Goal: Complete Application Form: Complete application form

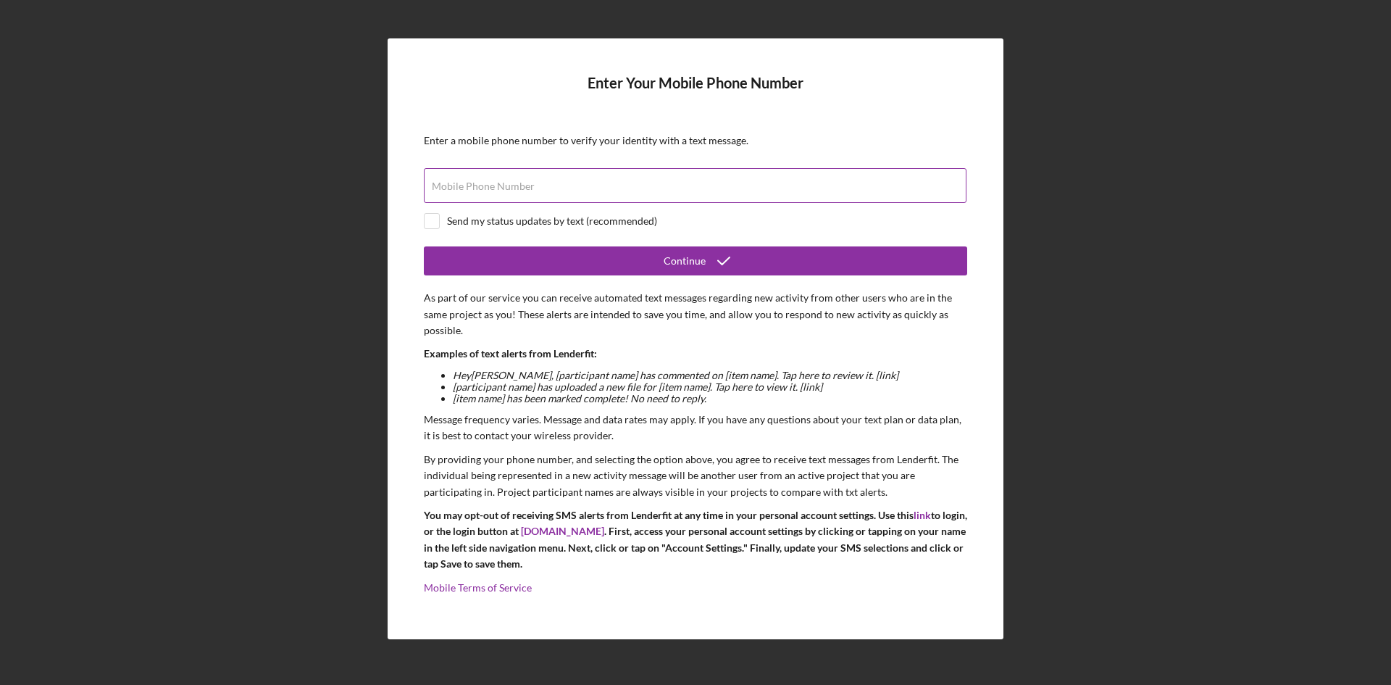
click at [514, 181] on label "Mobile Phone Number" at bounding box center [483, 186] width 103 height 12
click at [514, 181] on input "Mobile Phone Number" at bounding box center [695, 185] width 543 height 35
type input "[PHONE_NUMBER]"
click at [434, 218] on input "checkbox" at bounding box center [432, 221] width 14 height 14
checkbox input "true"
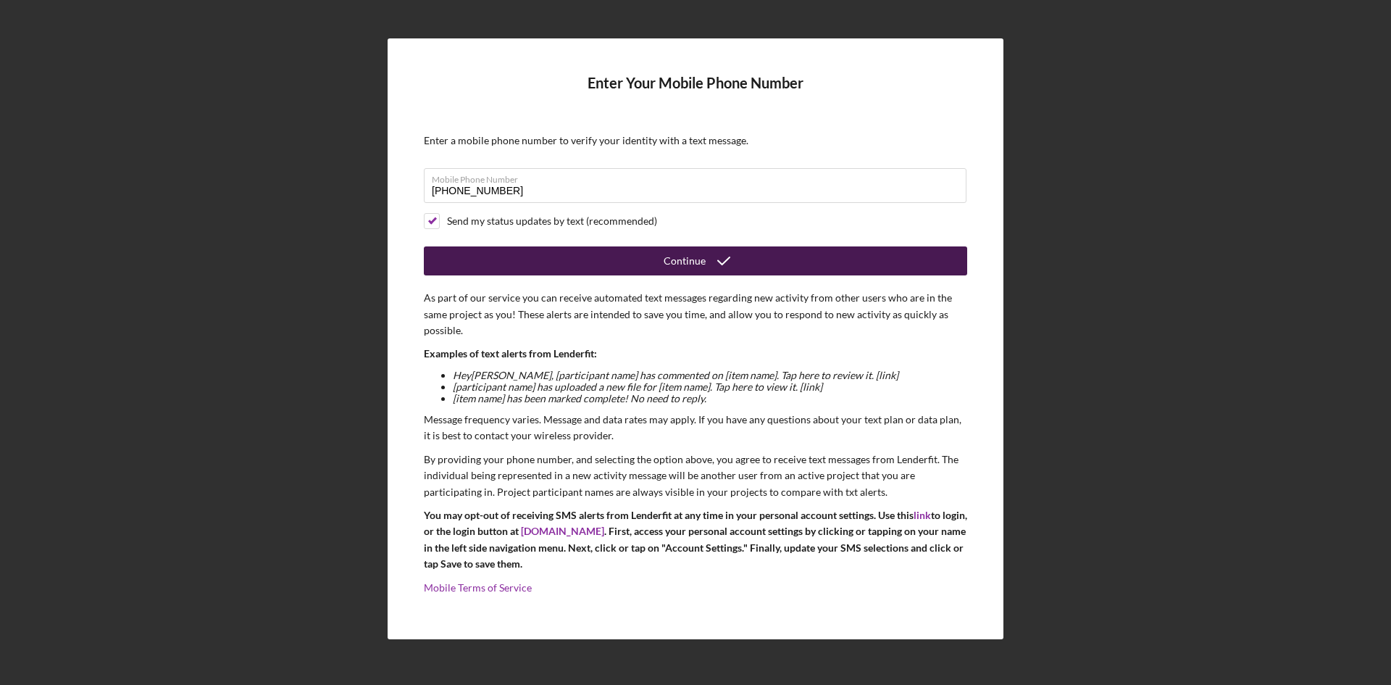
click at [708, 264] on icon "submit" at bounding box center [724, 261] width 36 height 36
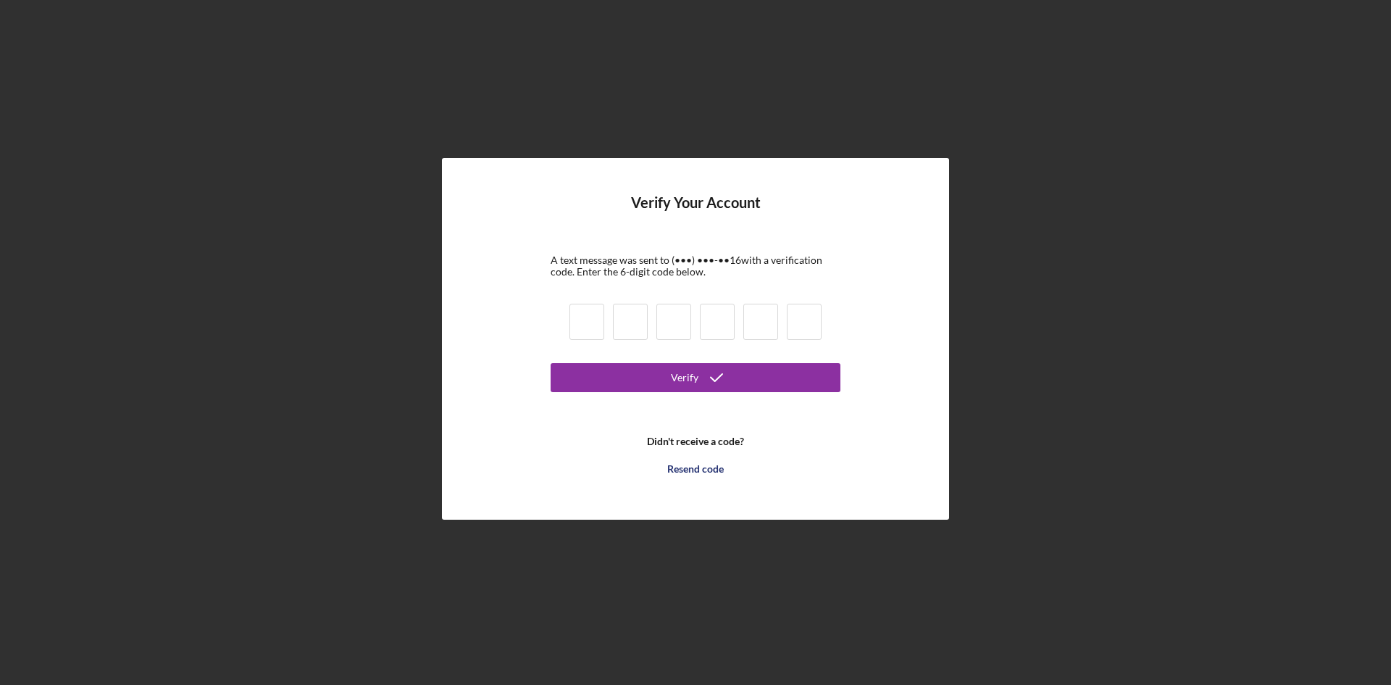
click at [577, 321] on input at bounding box center [587, 322] width 35 height 36
type input "4"
type input "5"
type input "9"
type input "8"
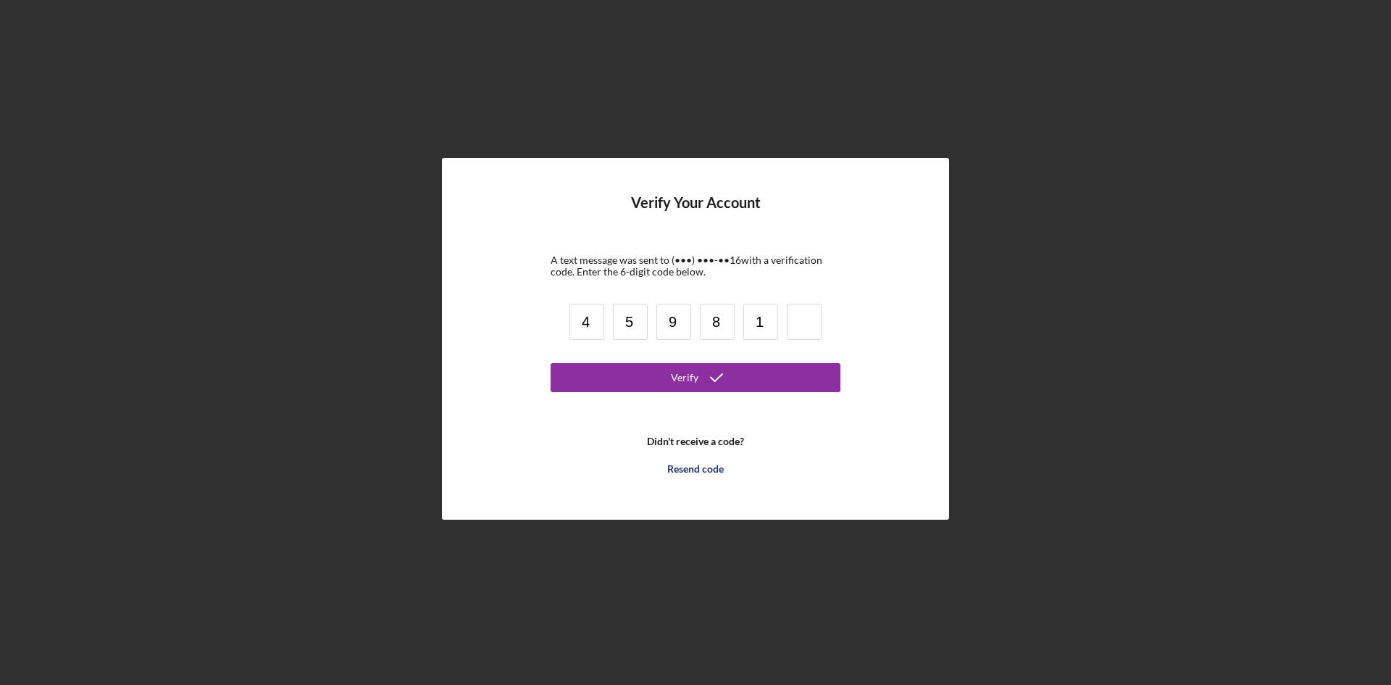
type input "1"
type input "5"
click at [708, 381] on icon "submit" at bounding box center [716, 377] width 36 height 36
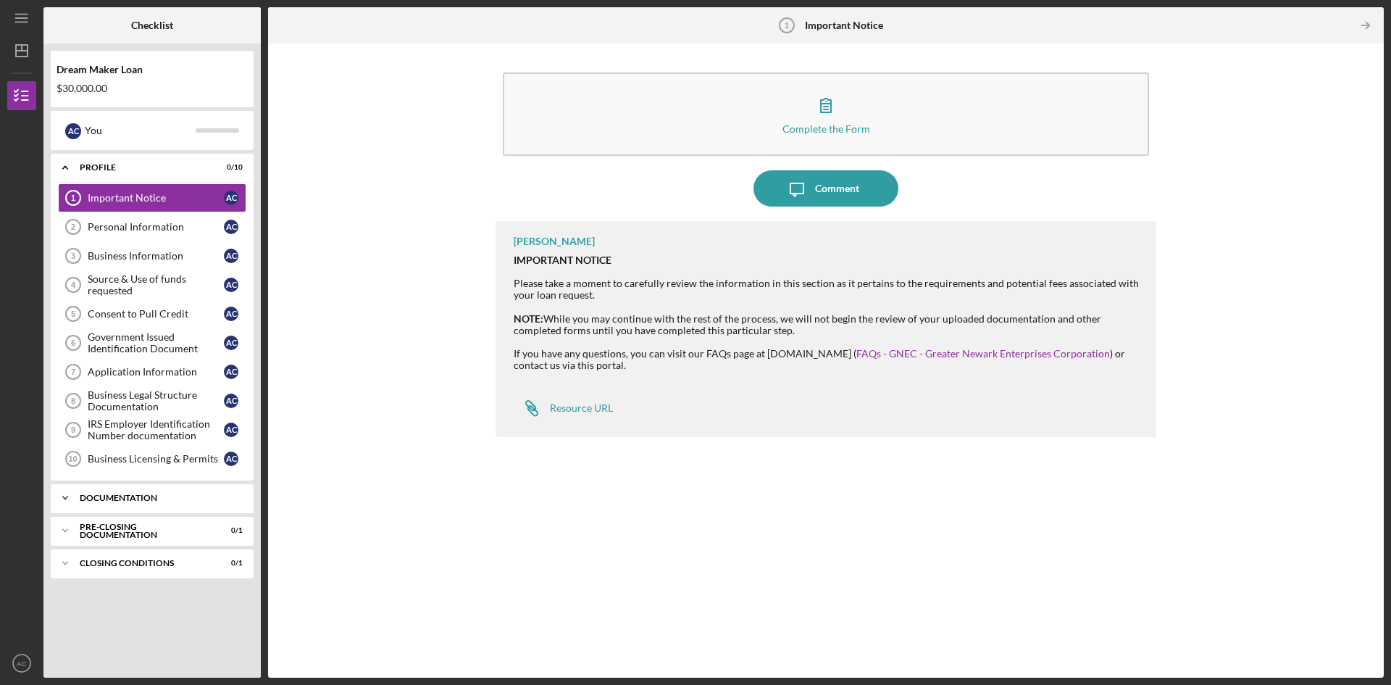
click at [67, 494] on icon "Icon/Expander" at bounding box center [65, 497] width 29 height 29
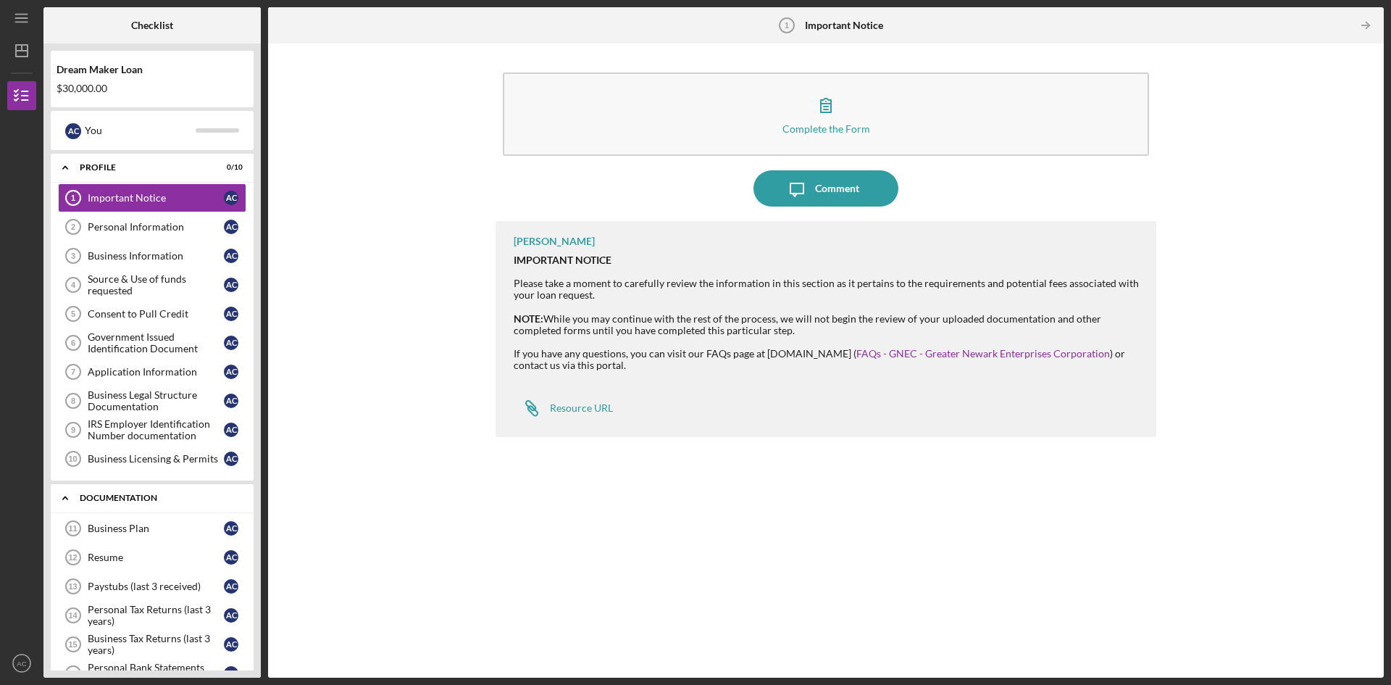
click at [67, 494] on icon "Icon/Expander" at bounding box center [65, 497] width 29 height 29
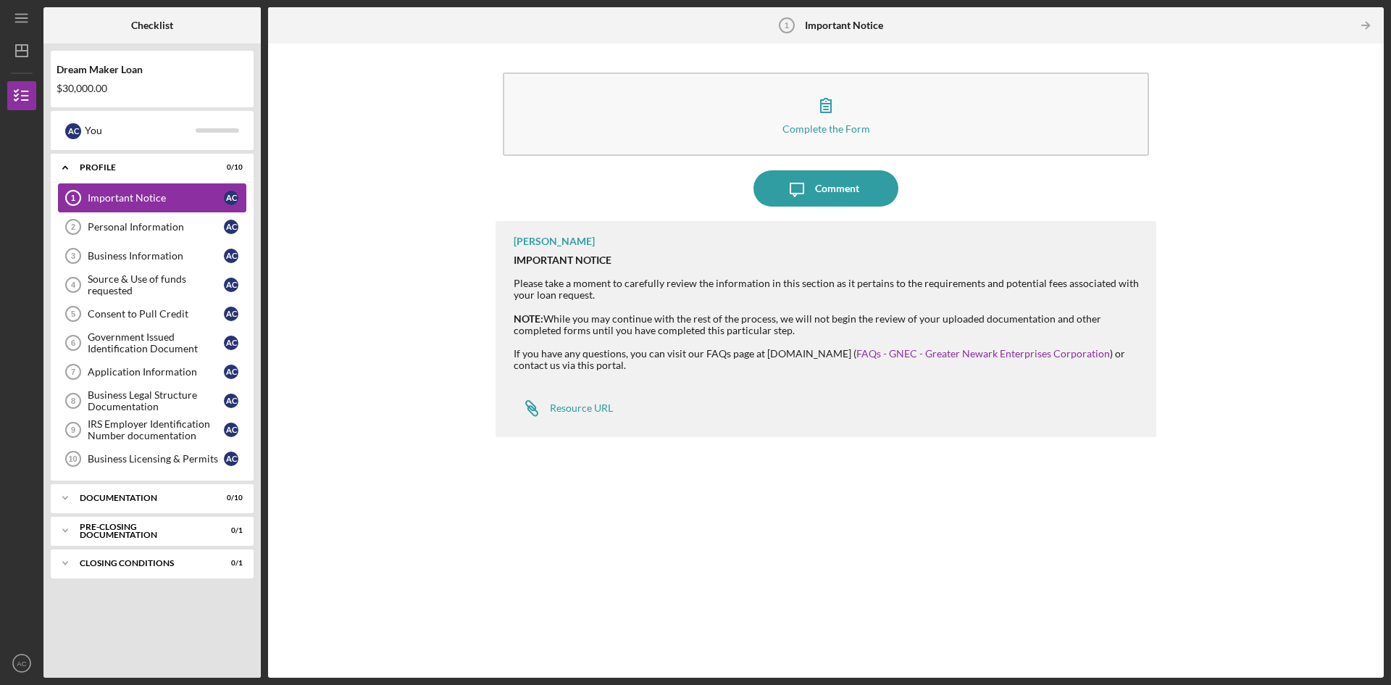
click at [127, 195] on div "Important Notice" at bounding box center [156, 198] width 136 height 12
click at [120, 165] on div "Profile" at bounding box center [158, 167] width 156 height 9
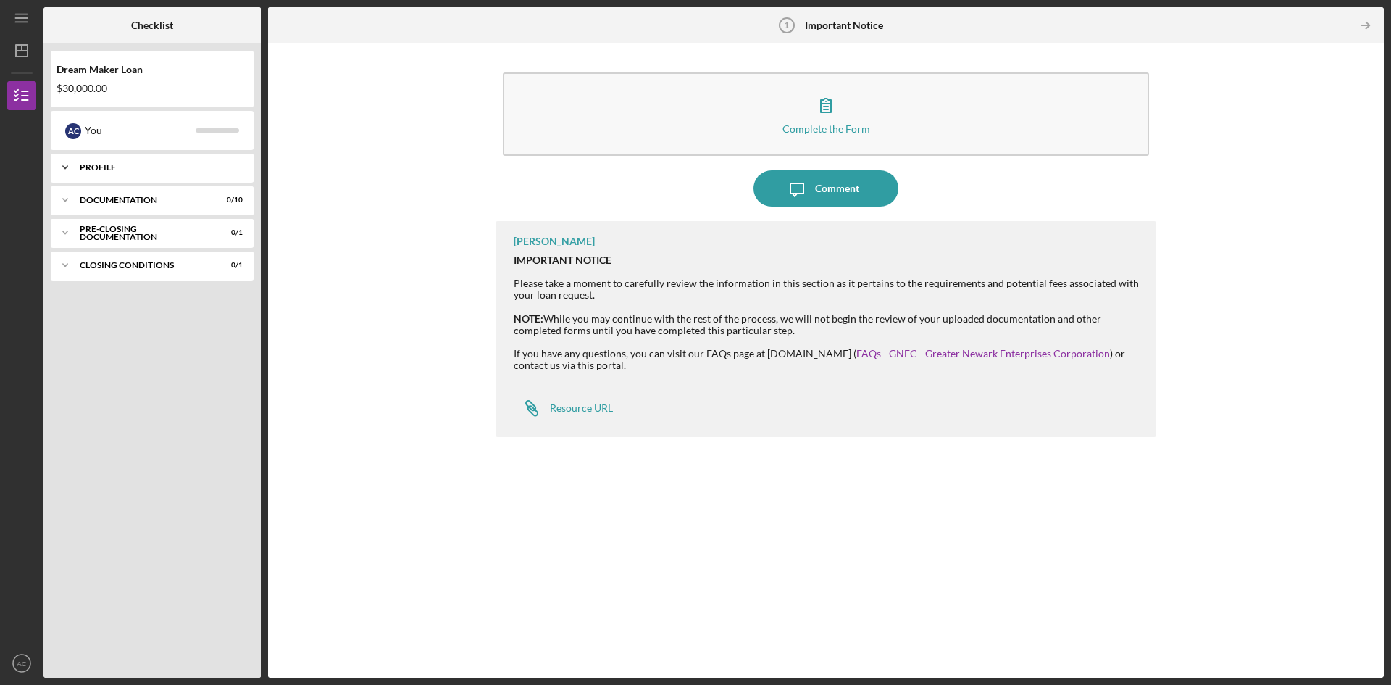
click at [120, 165] on div "Profile" at bounding box center [158, 167] width 156 height 9
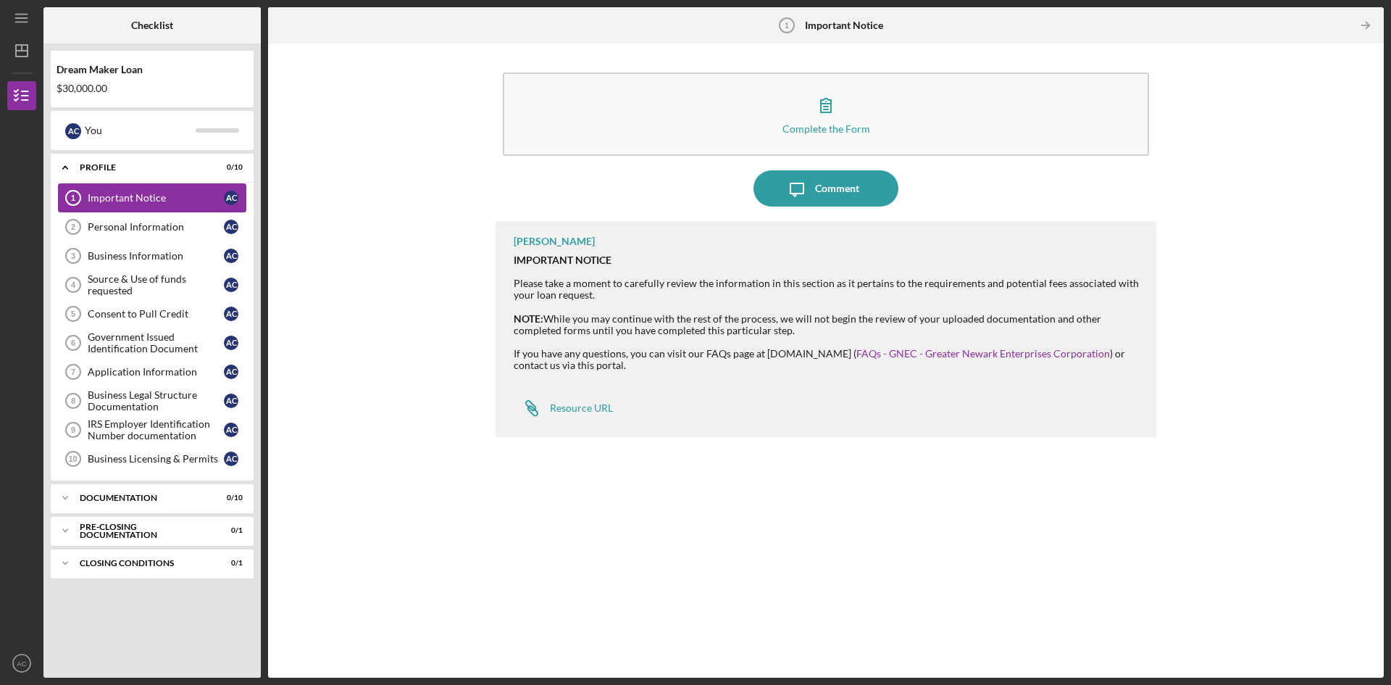
click at [121, 195] on div "Important Notice" at bounding box center [156, 198] width 136 height 12
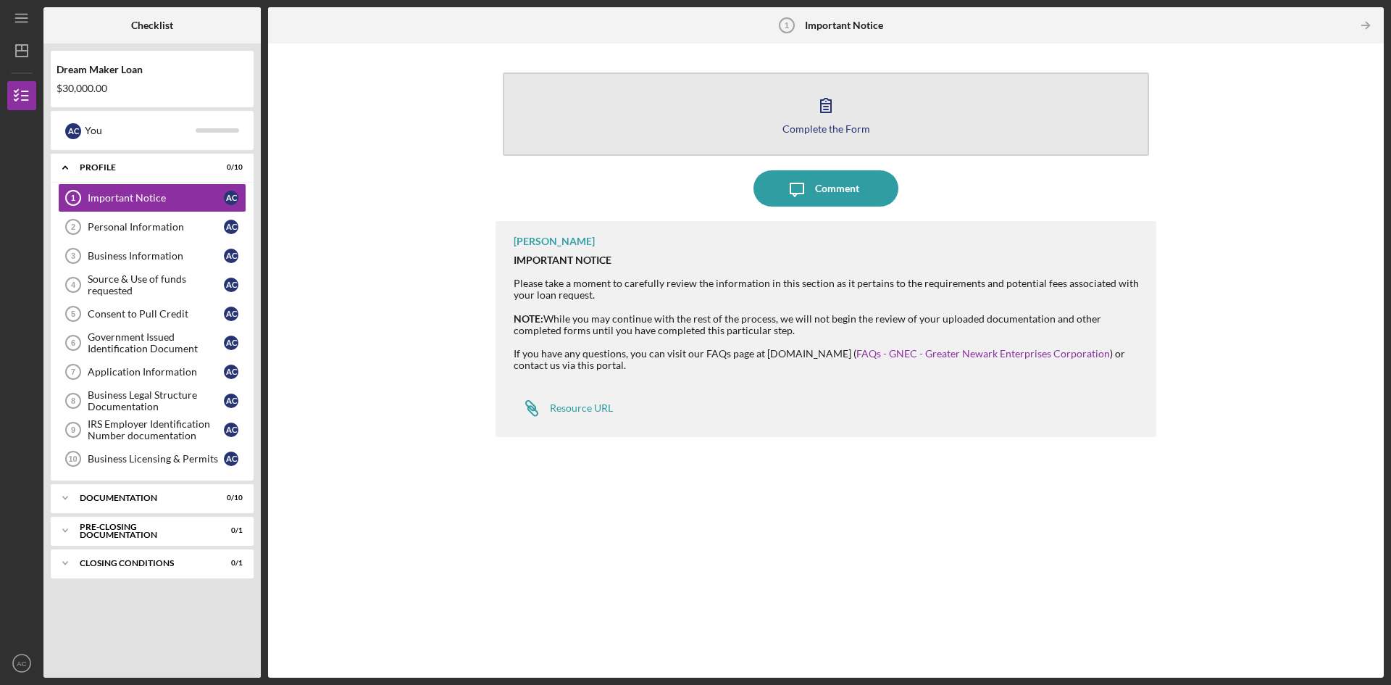
click at [819, 120] on icon "button" at bounding box center [826, 105] width 36 height 36
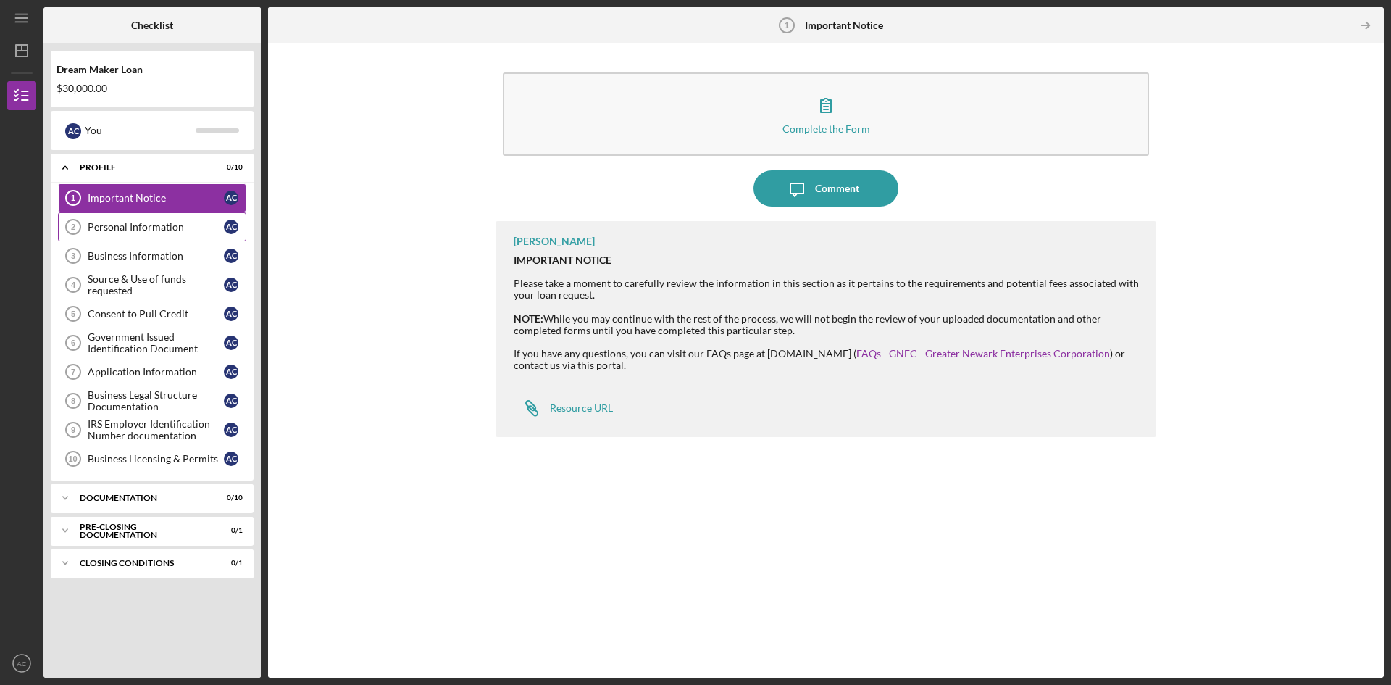
click at [154, 224] on div "Personal Information" at bounding box center [156, 227] width 136 height 12
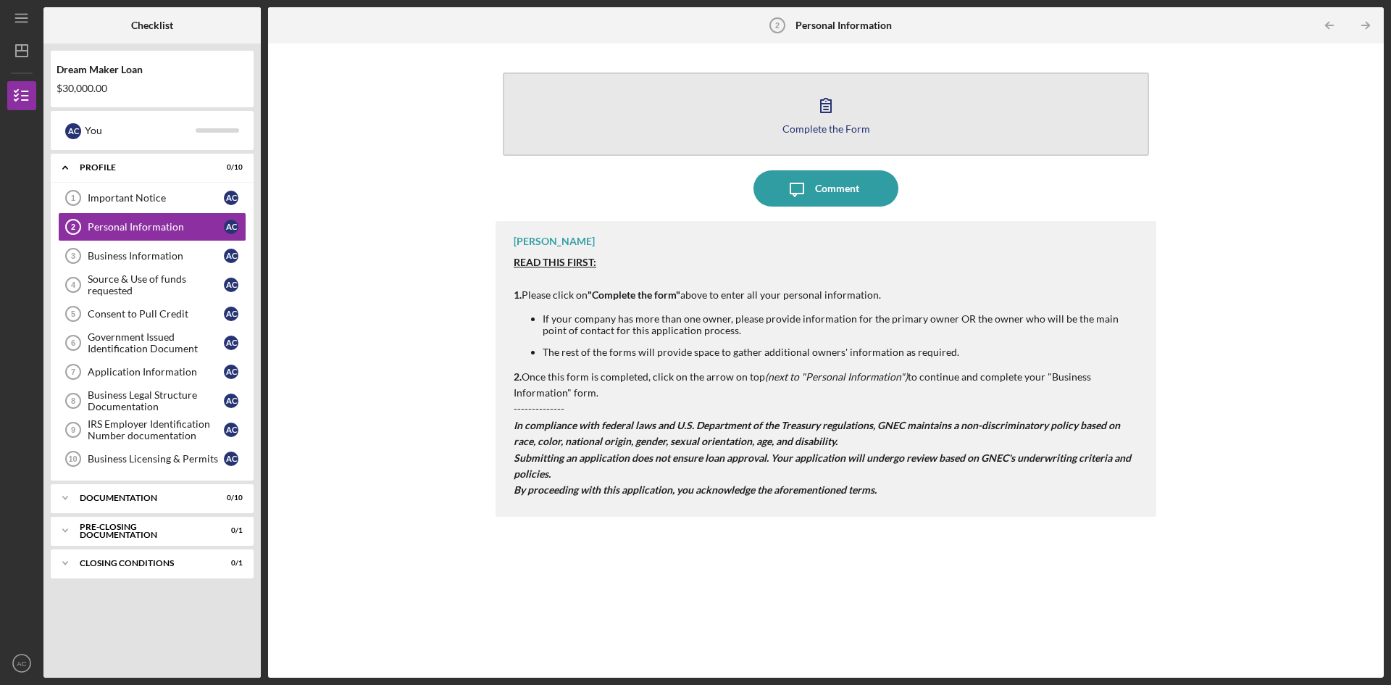
click at [826, 121] on icon "button" at bounding box center [826, 105] width 36 height 36
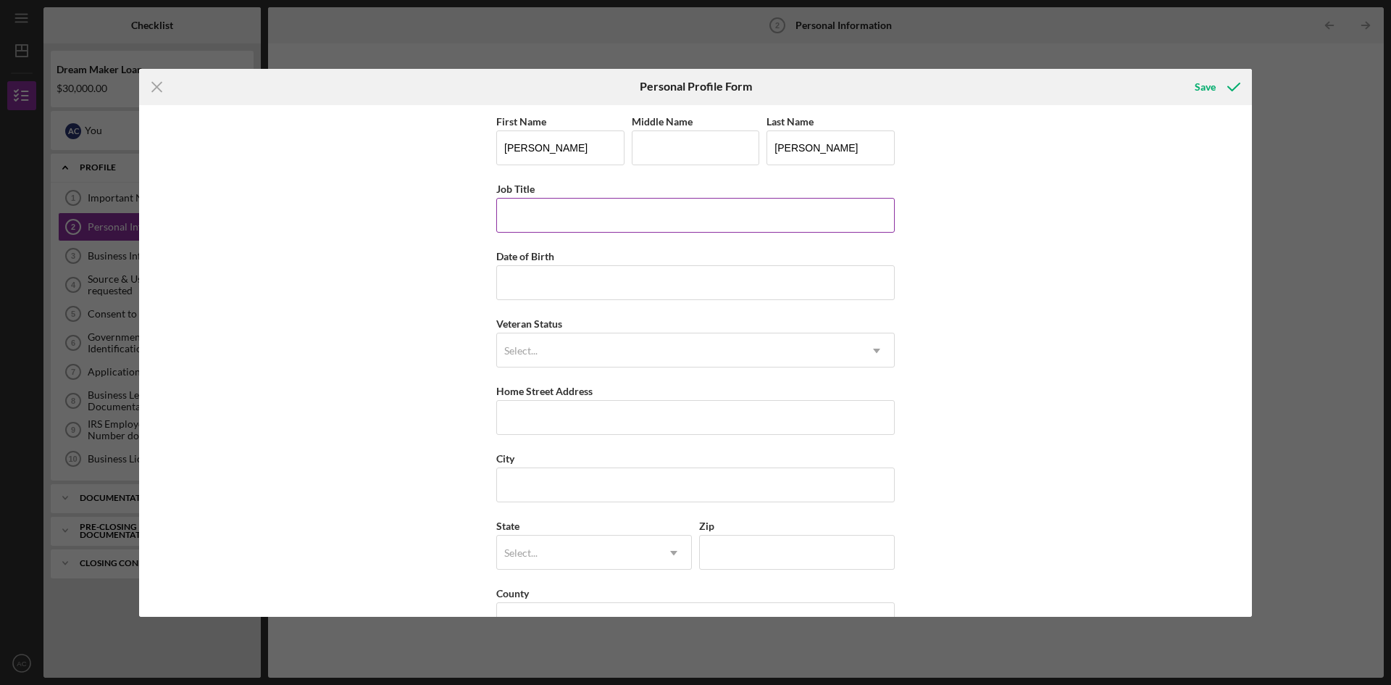
click at [548, 220] on input "Job Title" at bounding box center [695, 215] width 399 height 35
type input "OWNER"
click at [555, 288] on input "Date of Birth" at bounding box center [695, 282] width 399 height 35
type input "[DATE]"
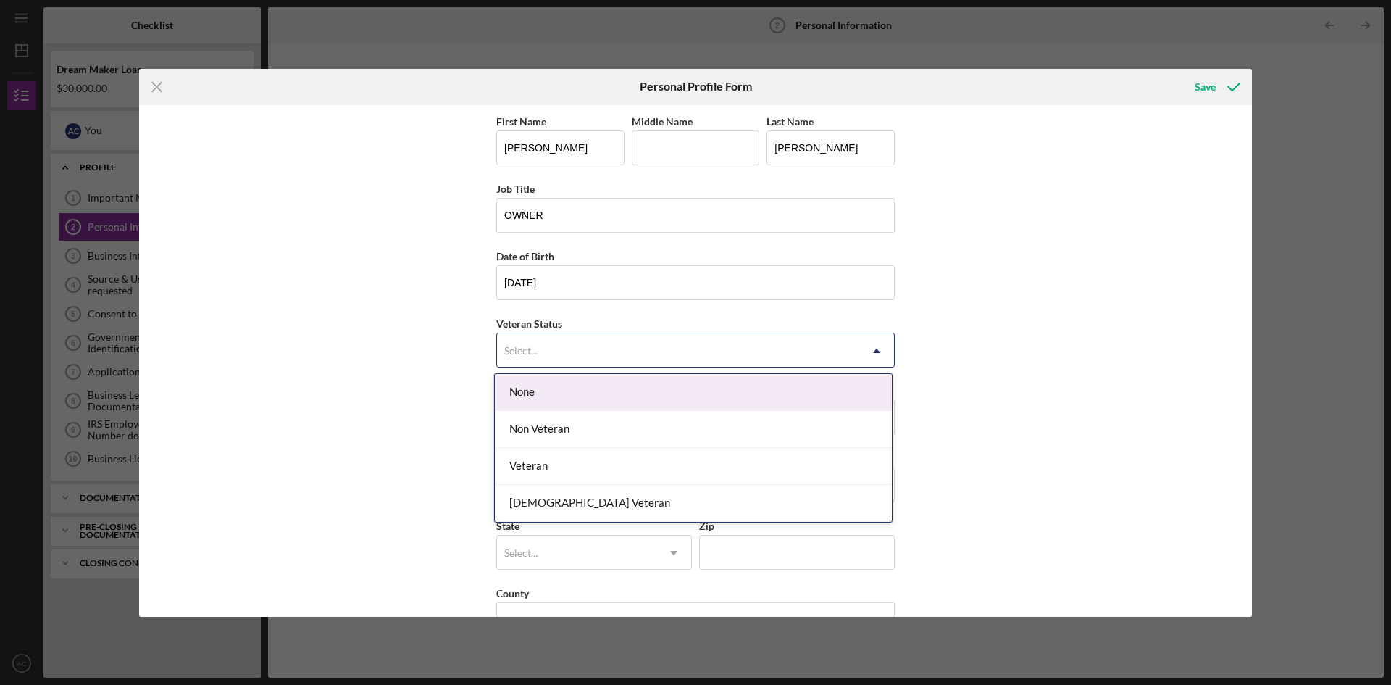
click at [572, 338] on div "Select..." at bounding box center [678, 350] width 362 height 33
click at [563, 393] on div "None" at bounding box center [693, 392] width 397 height 37
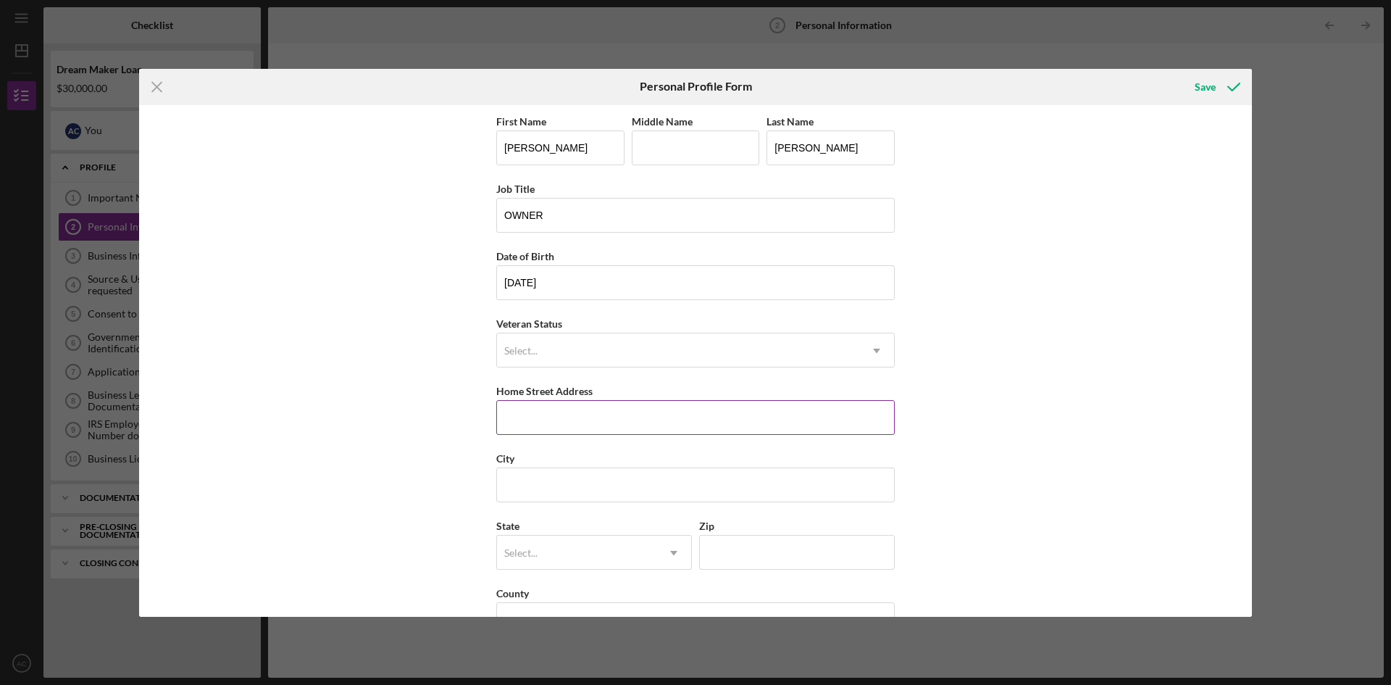
scroll to position [42, 0]
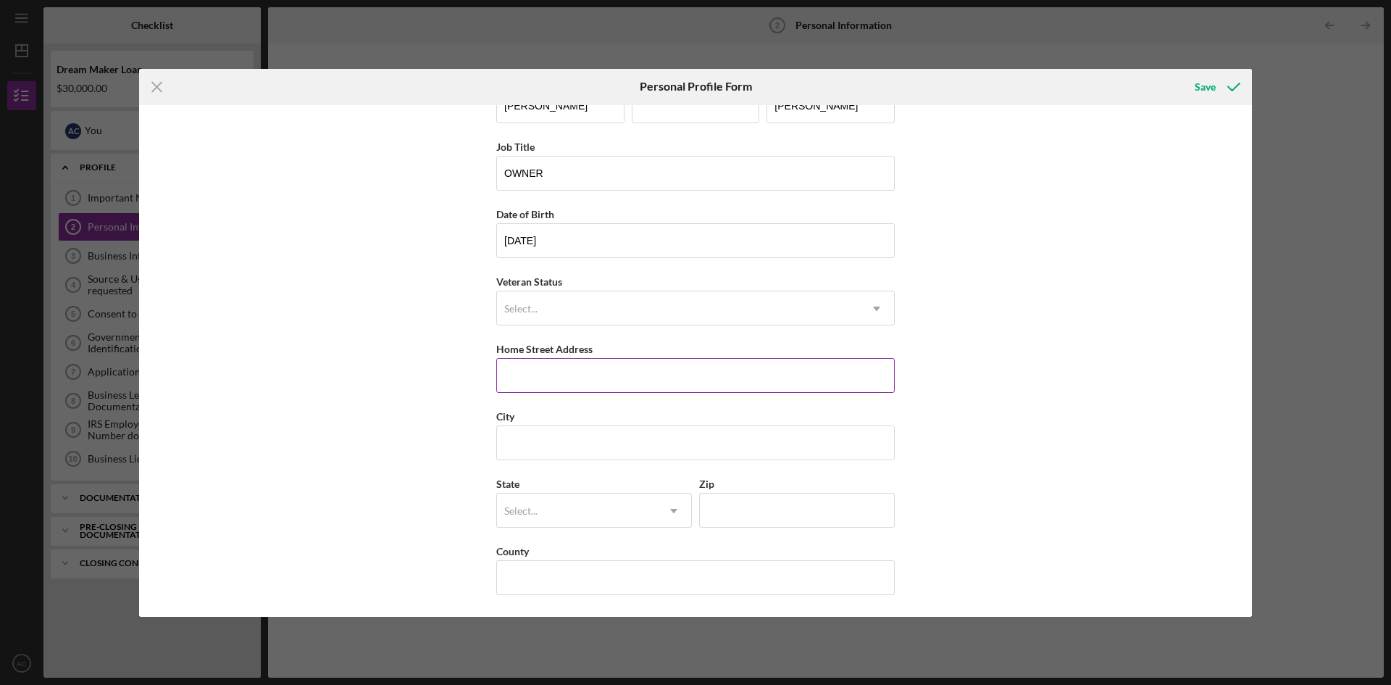
click at [577, 382] on input "Home Street Address" at bounding box center [695, 375] width 399 height 35
click at [578, 383] on input "293" at bounding box center [695, 375] width 399 height 35
type input "[STREET_ADDRESS][PERSON_NAME]"
click at [535, 449] on input "City" at bounding box center [695, 442] width 399 height 35
click at [364, 408] on div "First Name [PERSON_NAME] Middle Name Last Name [PERSON_NAME] Job Title OWNER Da…" at bounding box center [695, 361] width 1113 height 512
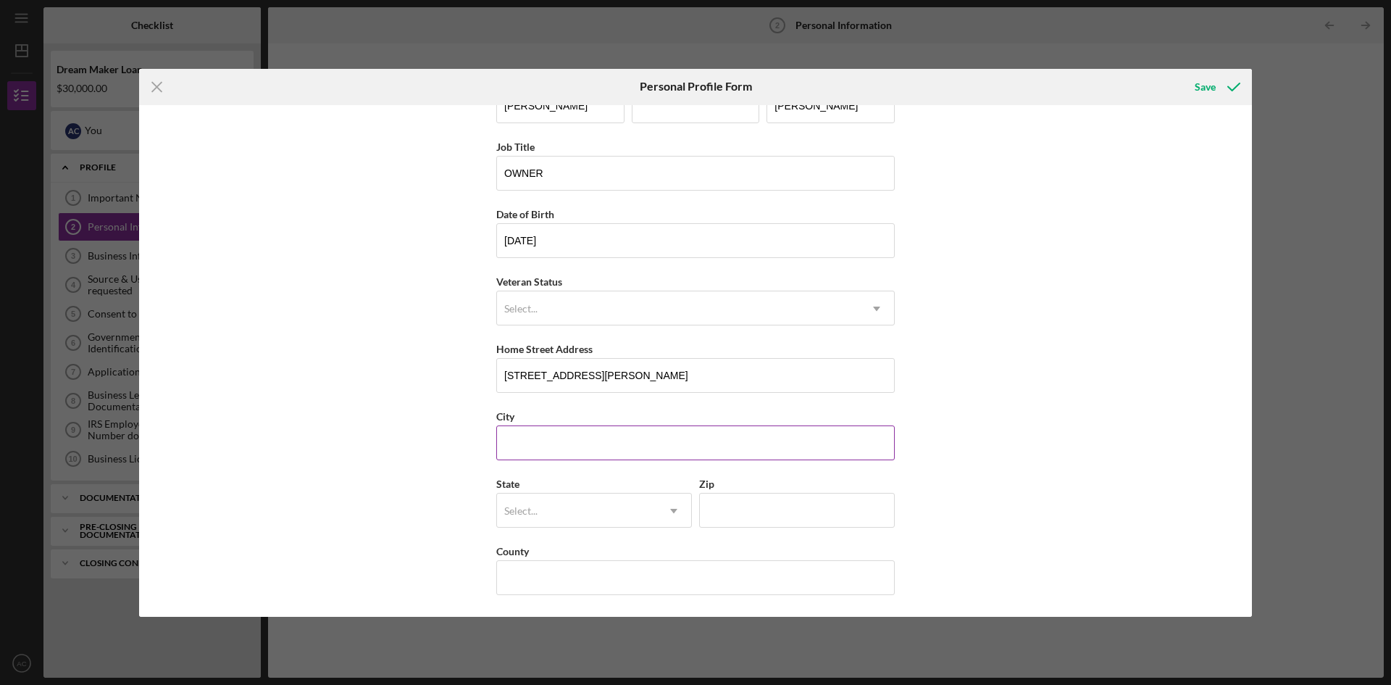
click at [496, 440] on input "City" at bounding box center [695, 442] width 399 height 35
type input "[GEOGRAPHIC_DATA]"
click at [668, 508] on icon "Icon/Dropdown Arrow" at bounding box center [673, 510] width 35 height 35
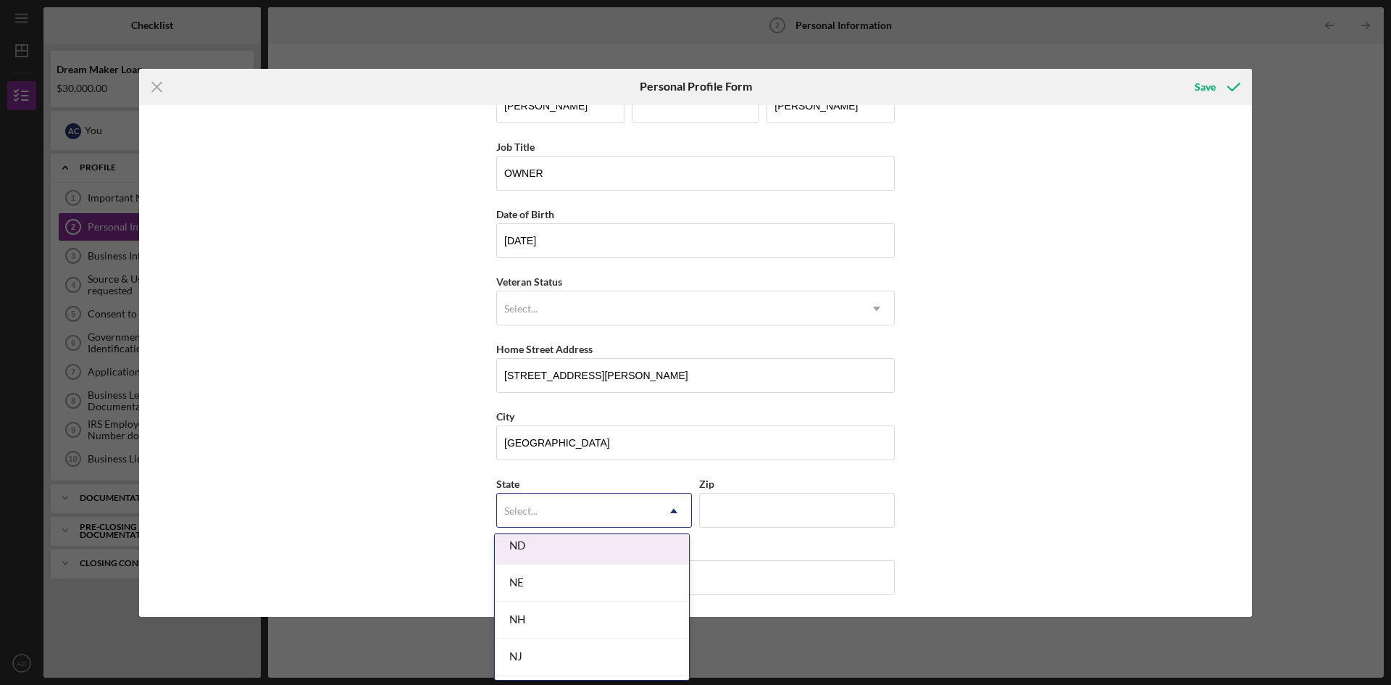
scroll to position [1594, 0]
click at [530, 586] on div "NJ" at bounding box center [592, 584] width 194 height 37
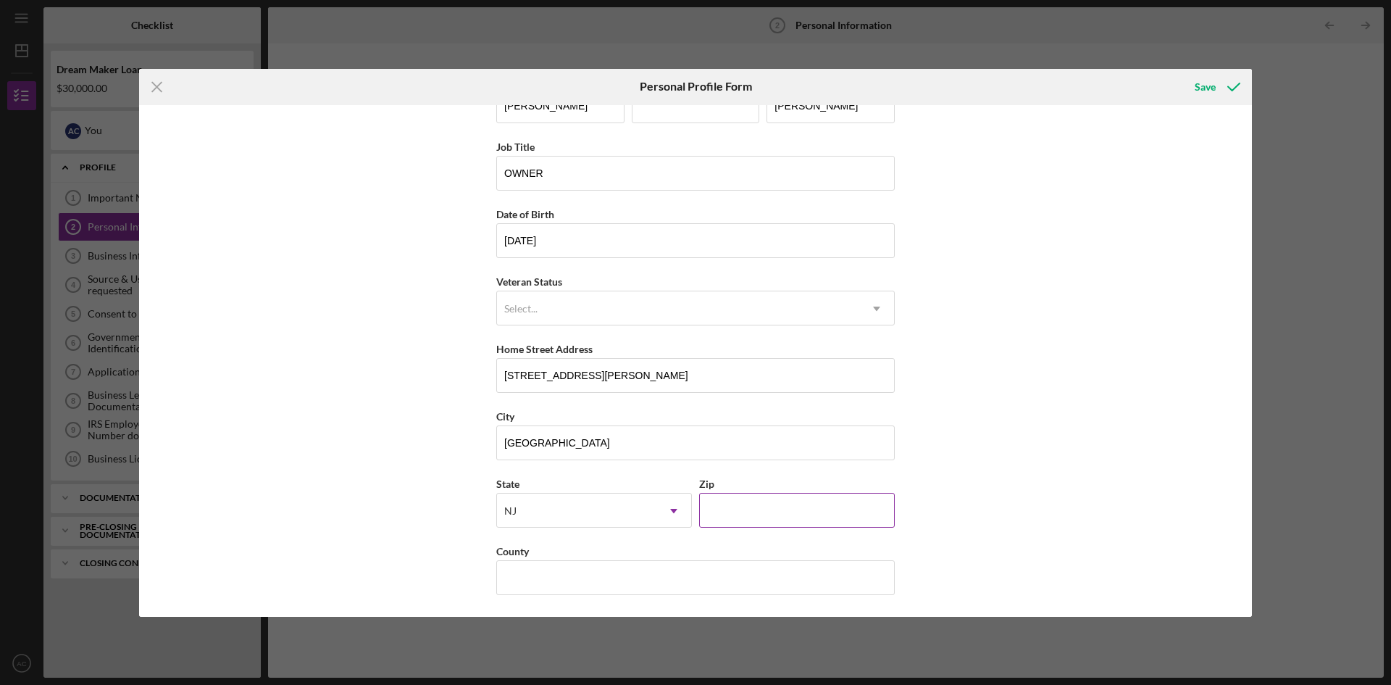
click at [735, 509] on input "Zip" at bounding box center [797, 510] width 196 height 35
type input "08901"
click at [988, 488] on div "First Name [PERSON_NAME] Middle Name Last Name [PERSON_NAME] Job Title OWNER Da…" at bounding box center [695, 361] width 1113 height 512
click at [550, 588] on input "County" at bounding box center [695, 577] width 399 height 35
type input "[GEOGRAPHIC_DATA]"
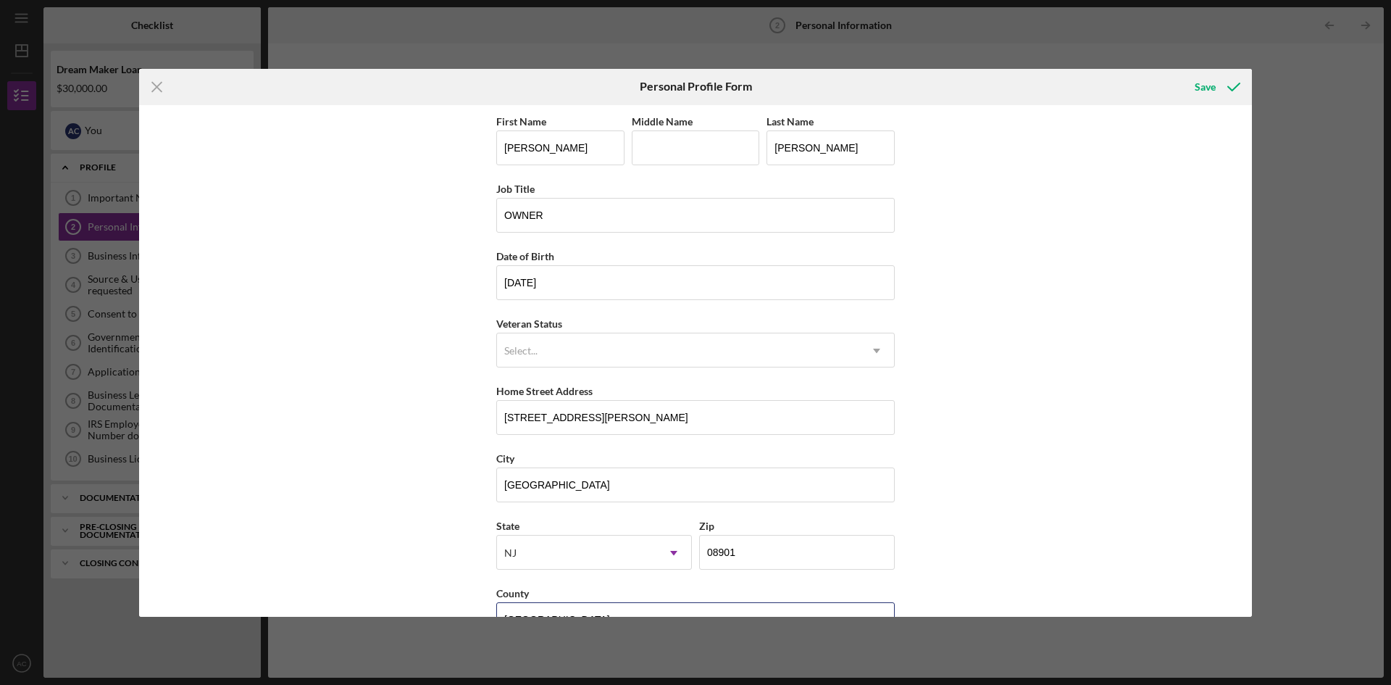
scroll to position [42, 0]
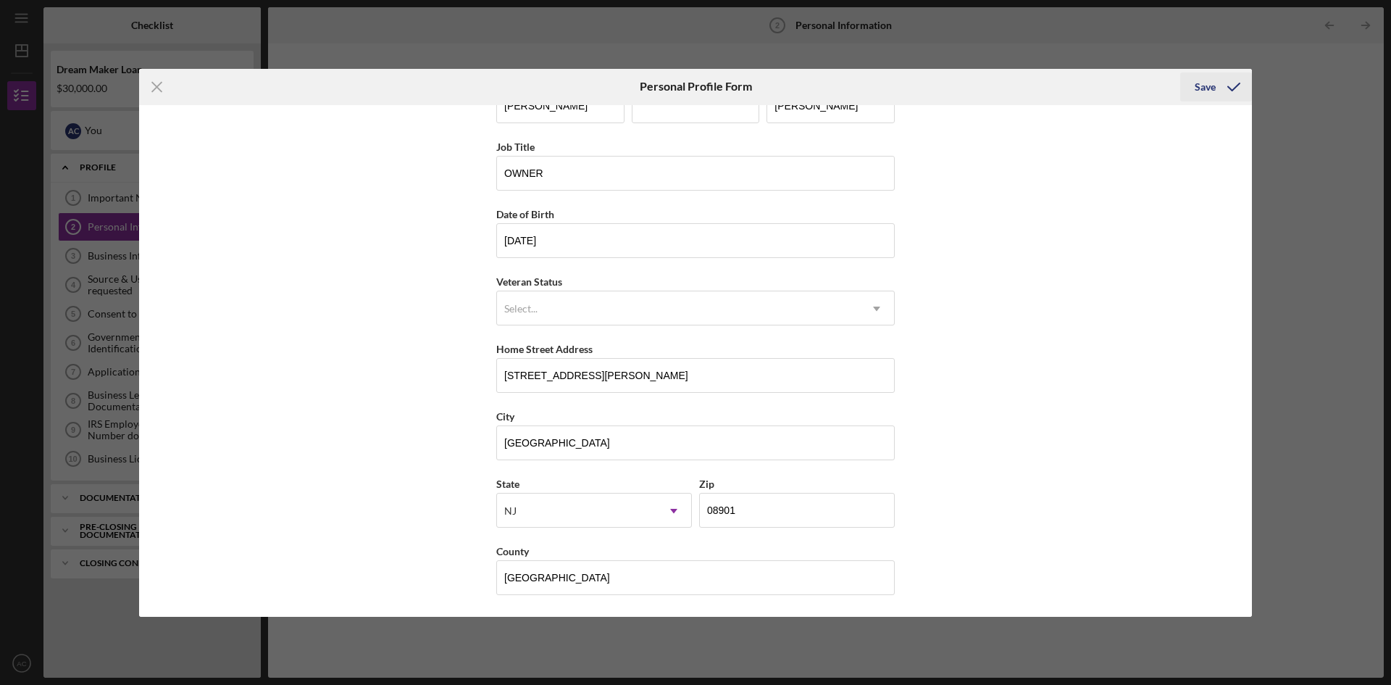
click at [1209, 88] on div "Save" at bounding box center [1205, 86] width 21 height 29
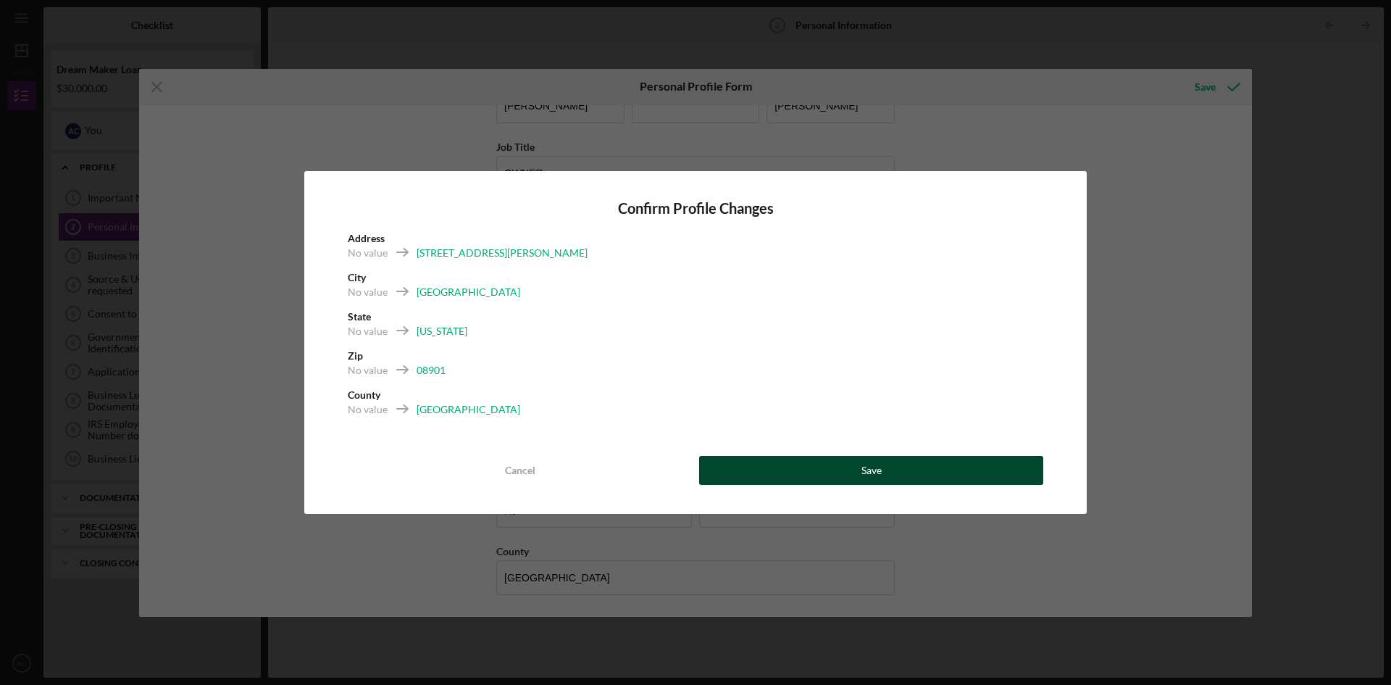
click at [903, 471] on button "Save" at bounding box center [871, 470] width 344 height 29
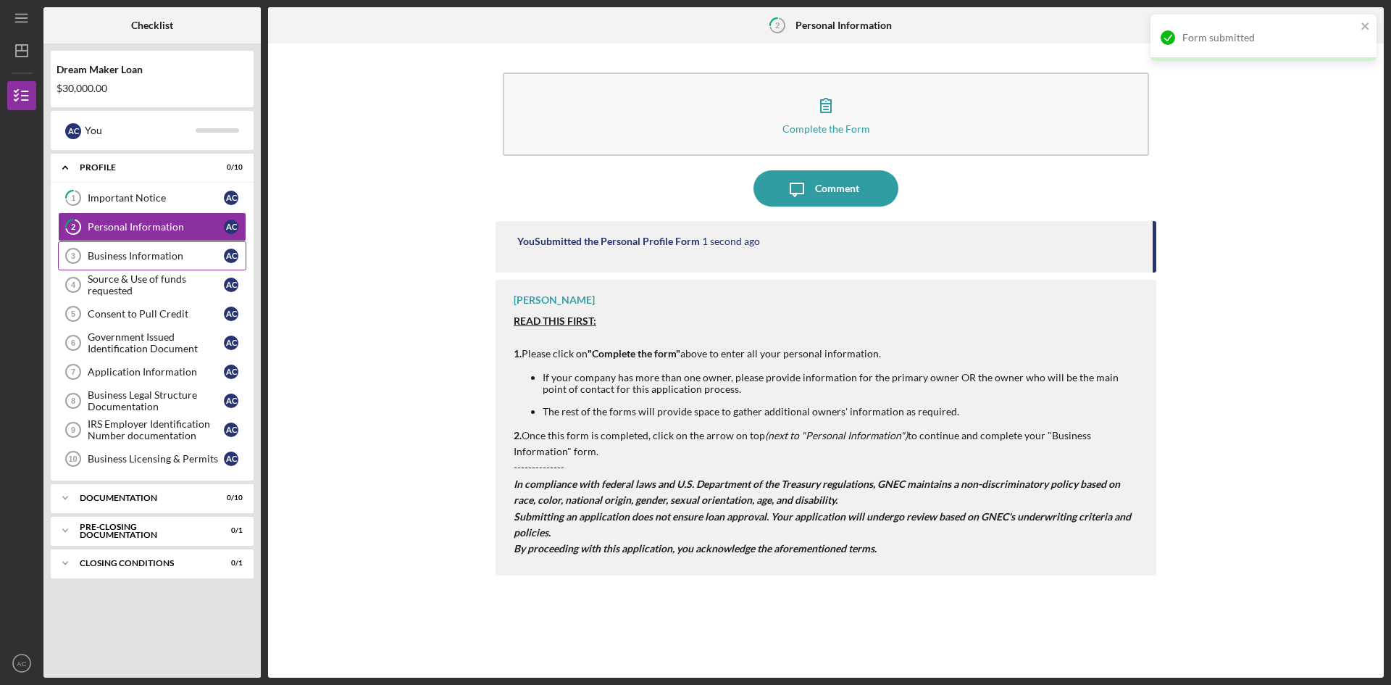
click at [132, 260] on div "Business Information" at bounding box center [156, 256] width 136 height 12
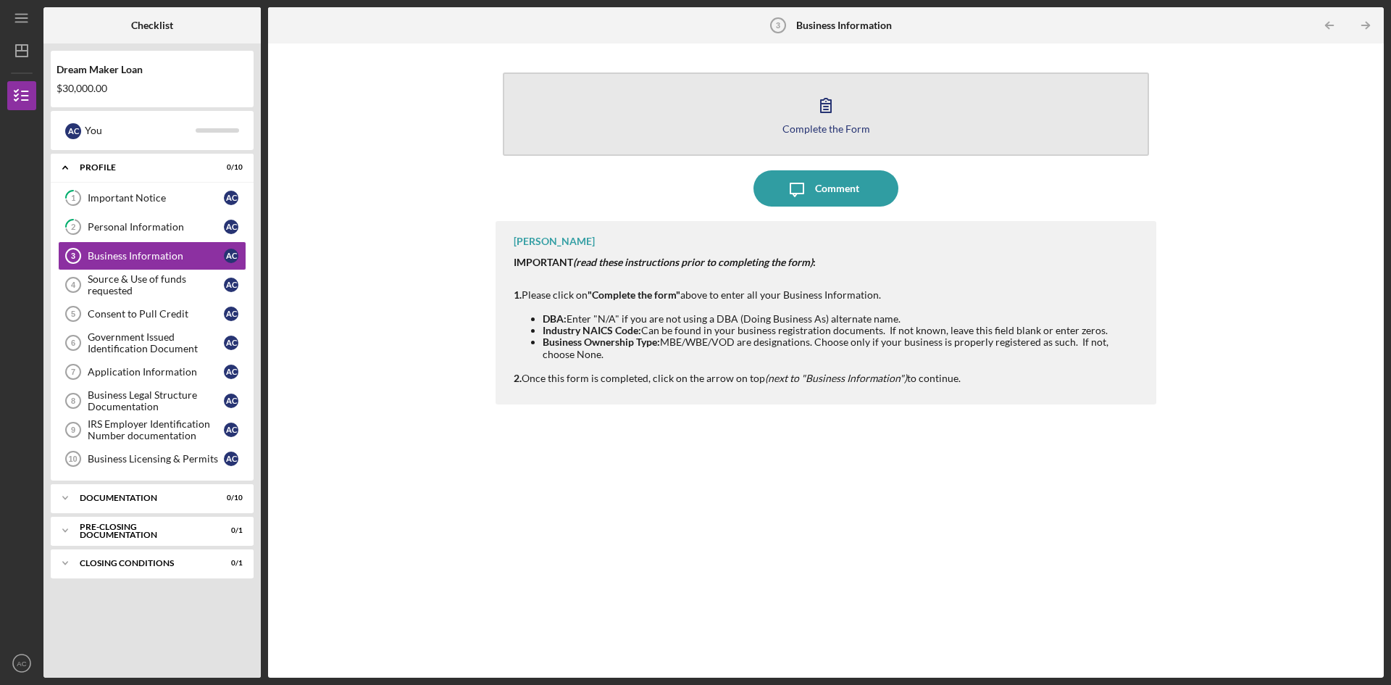
click at [826, 112] on icon "button" at bounding box center [826, 106] width 10 height 14
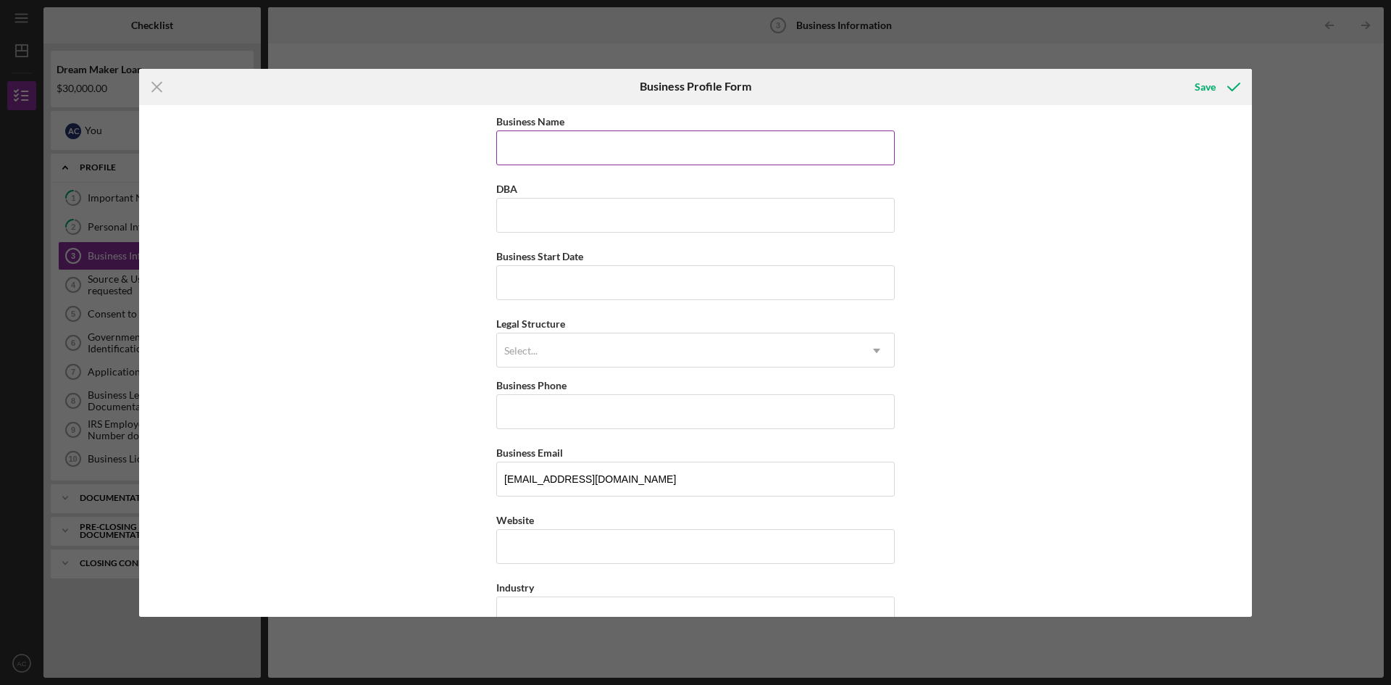
click at [559, 152] on input "Business Name" at bounding box center [695, 147] width 399 height 35
type input "NAHI'S CAKES LLC"
click at [568, 280] on input "Business Start Date" at bounding box center [695, 282] width 399 height 35
click at [977, 318] on div "Business Name [PERSON_NAME]'S CAKES LLC DBA Business Start Date Legal Structure…" at bounding box center [695, 361] width 1113 height 512
click at [876, 351] on use at bounding box center [876, 351] width 7 height 4
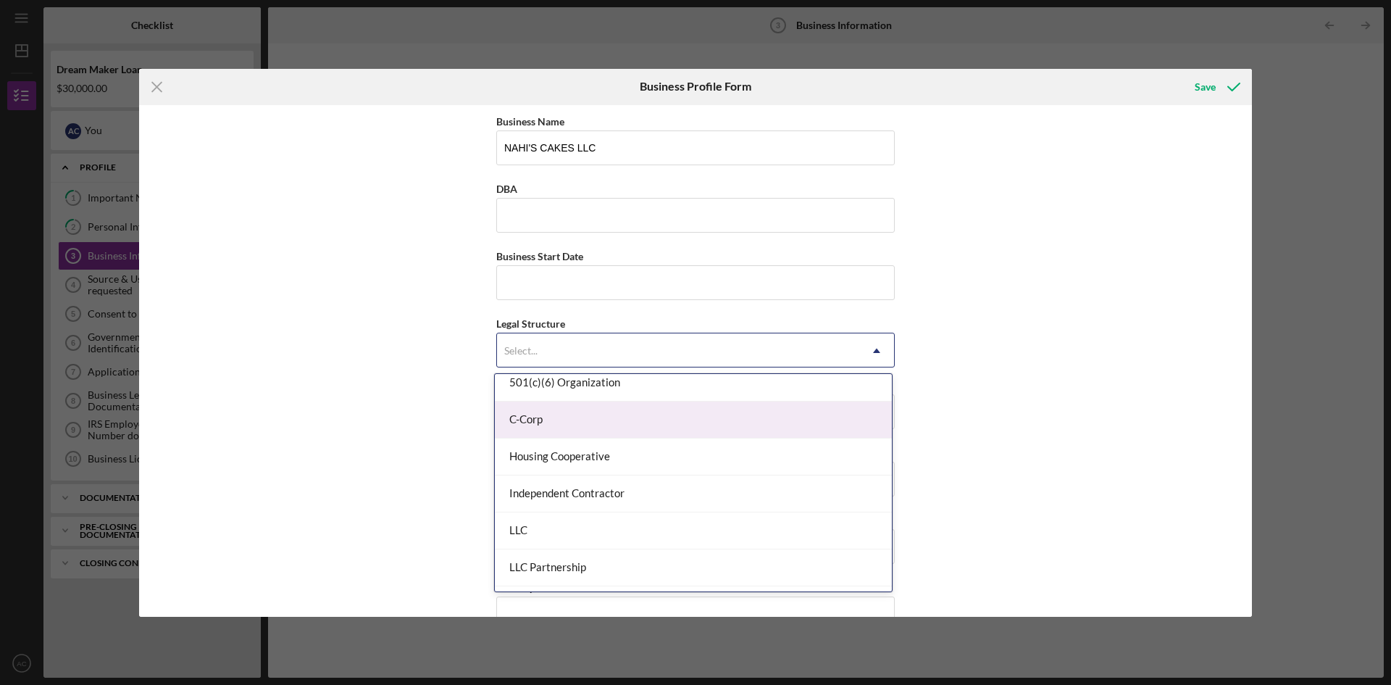
scroll to position [145, 0]
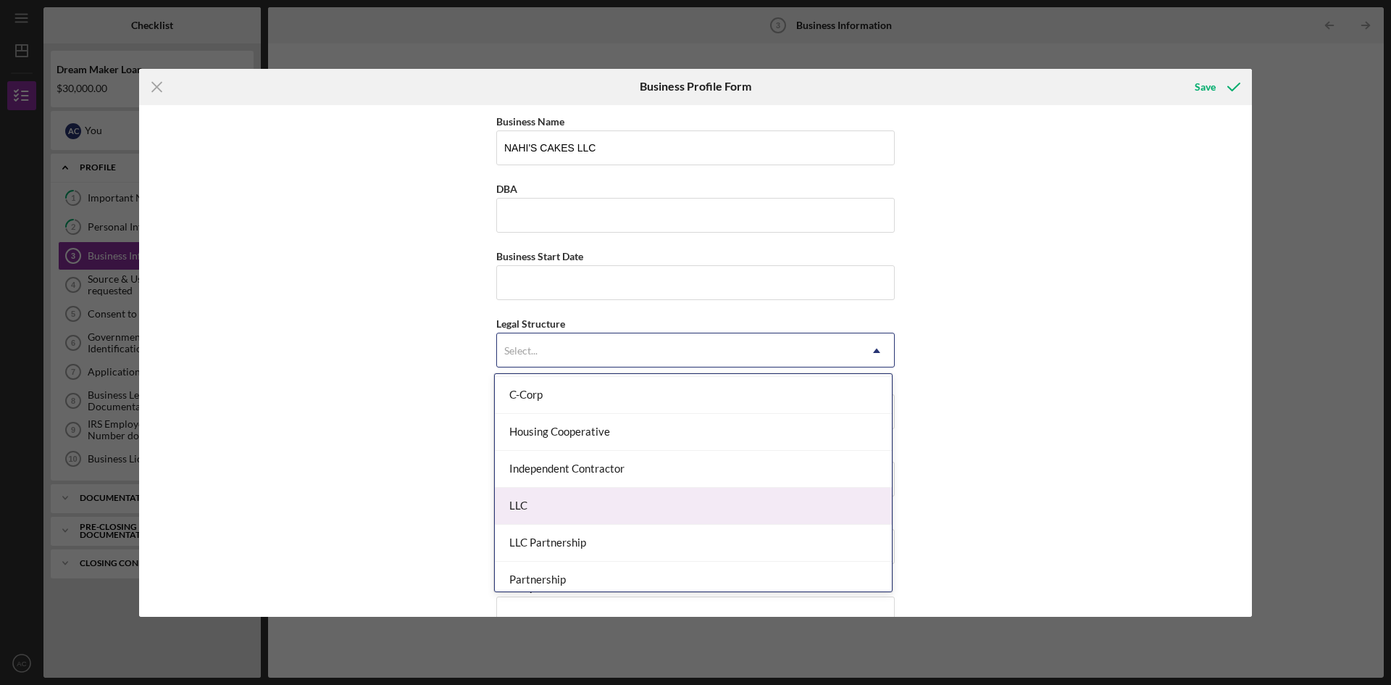
click at [514, 511] on div "LLC" at bounding box center [693, 506] width 397 height 37
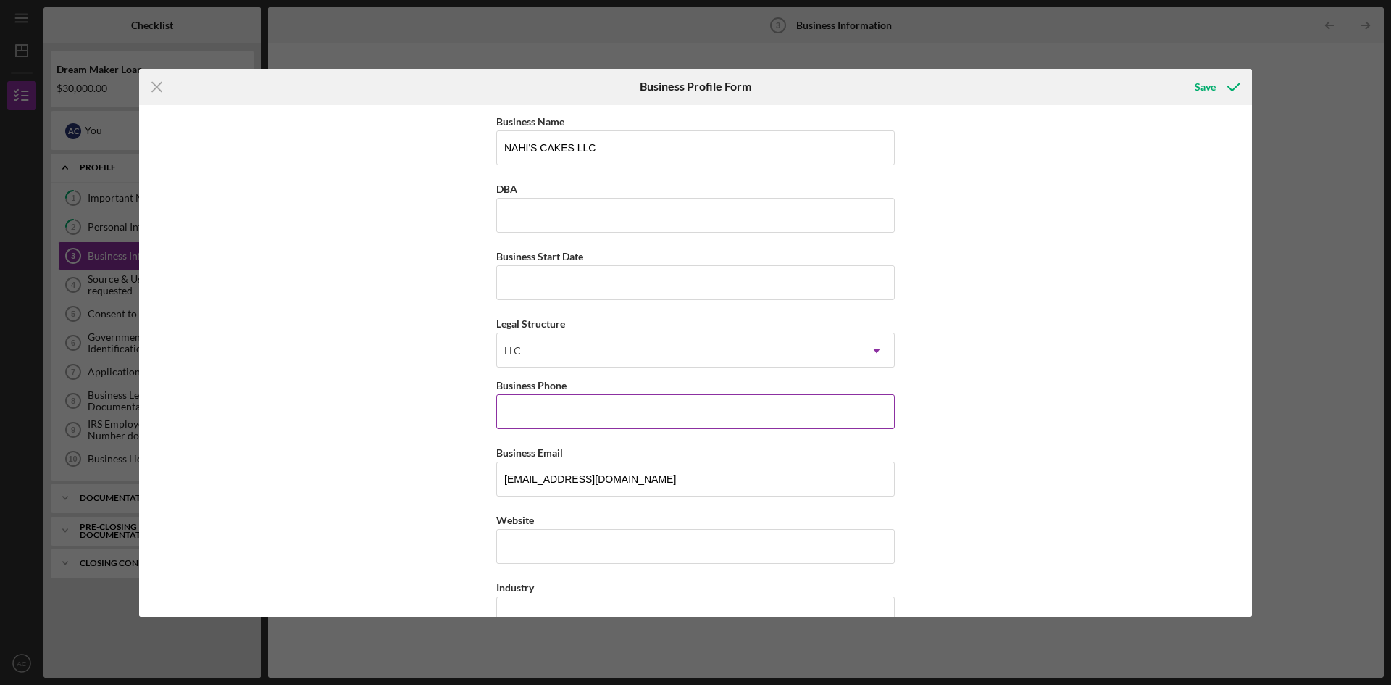
click at [554, 411] on input "Business Phone" at bounding box center [695, 411] width 399 height 35
click at [527, 409] on input "Business Phone" at bounding box center [695, 411] width 399 height 35
paste input "[PHONE_NUMBER]"
type input "[PHONE_NUMBER]"
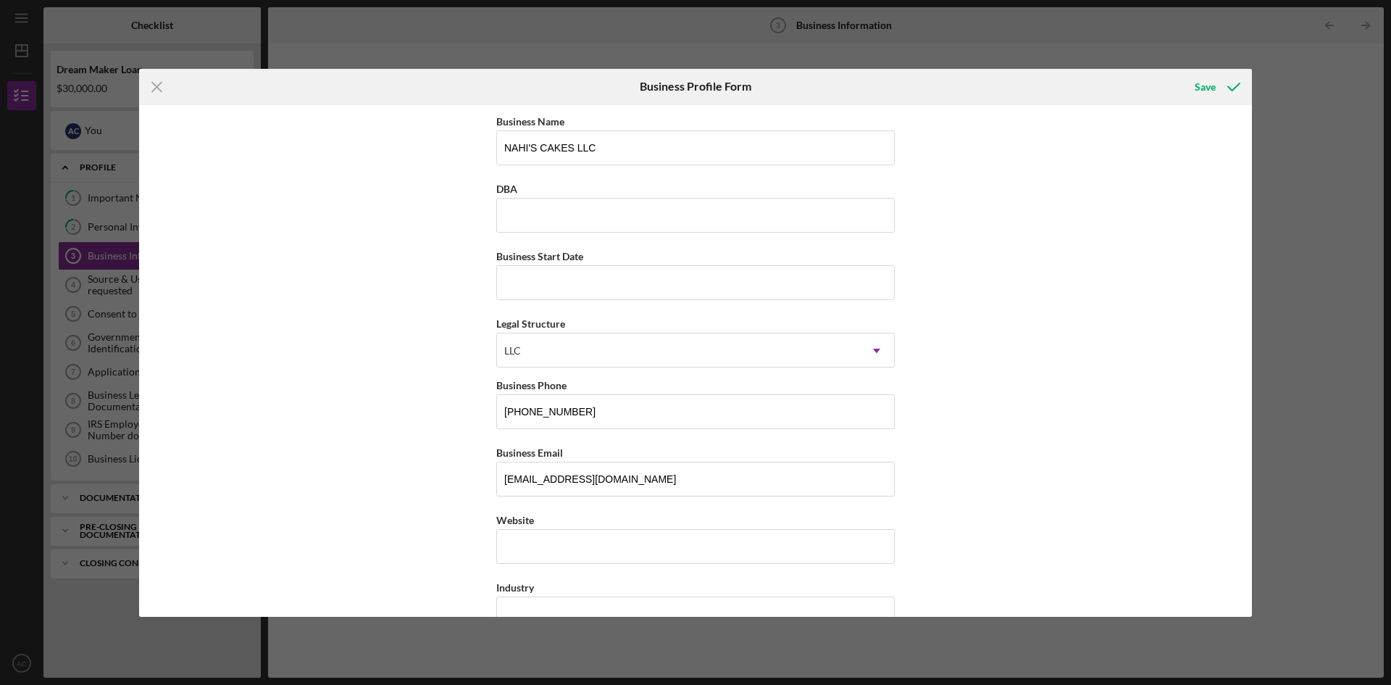
click at [1091, 314] on div "Business Name [PERSON_NAME]'S CAKES LLC DBA Business Start Date Legal Structure…" at bounding box center [695, 361] width 1113 height 512
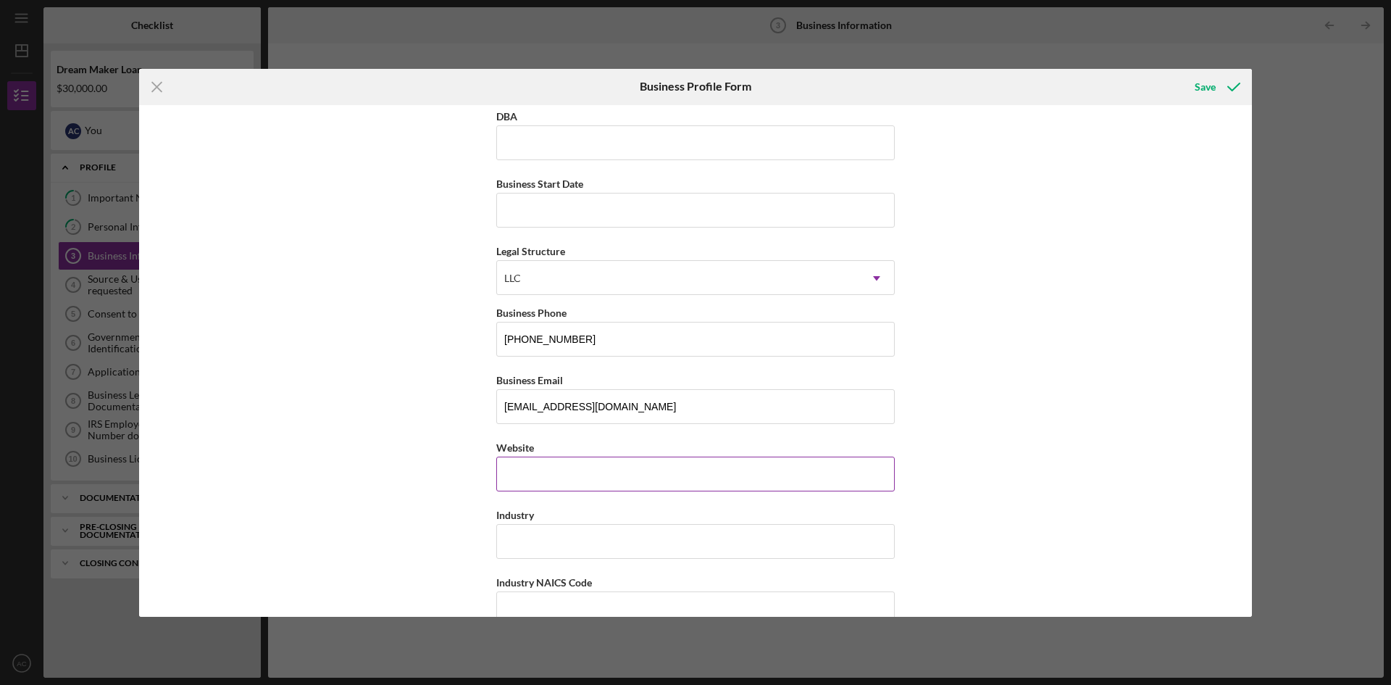
scroll to position [0, 0]
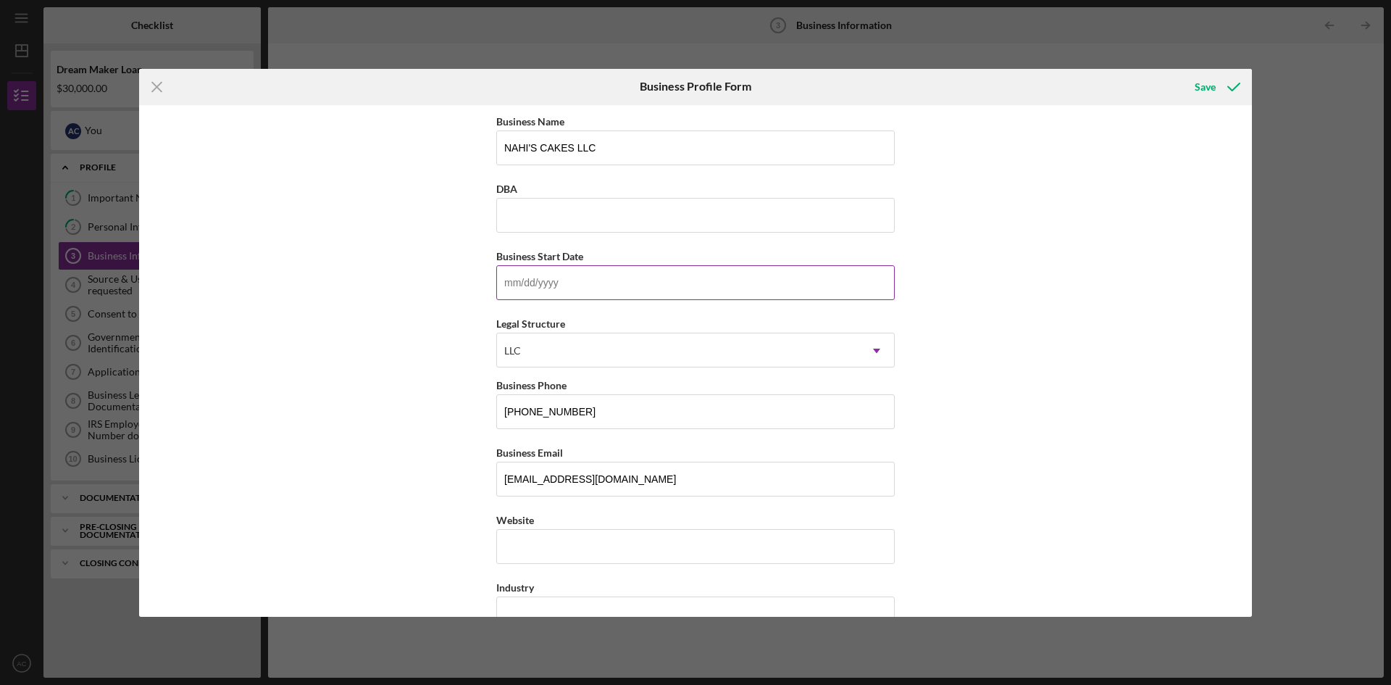
click at [548, 288] on input "Business Start Date" at bounding box center [695, 282] width 399 height 35
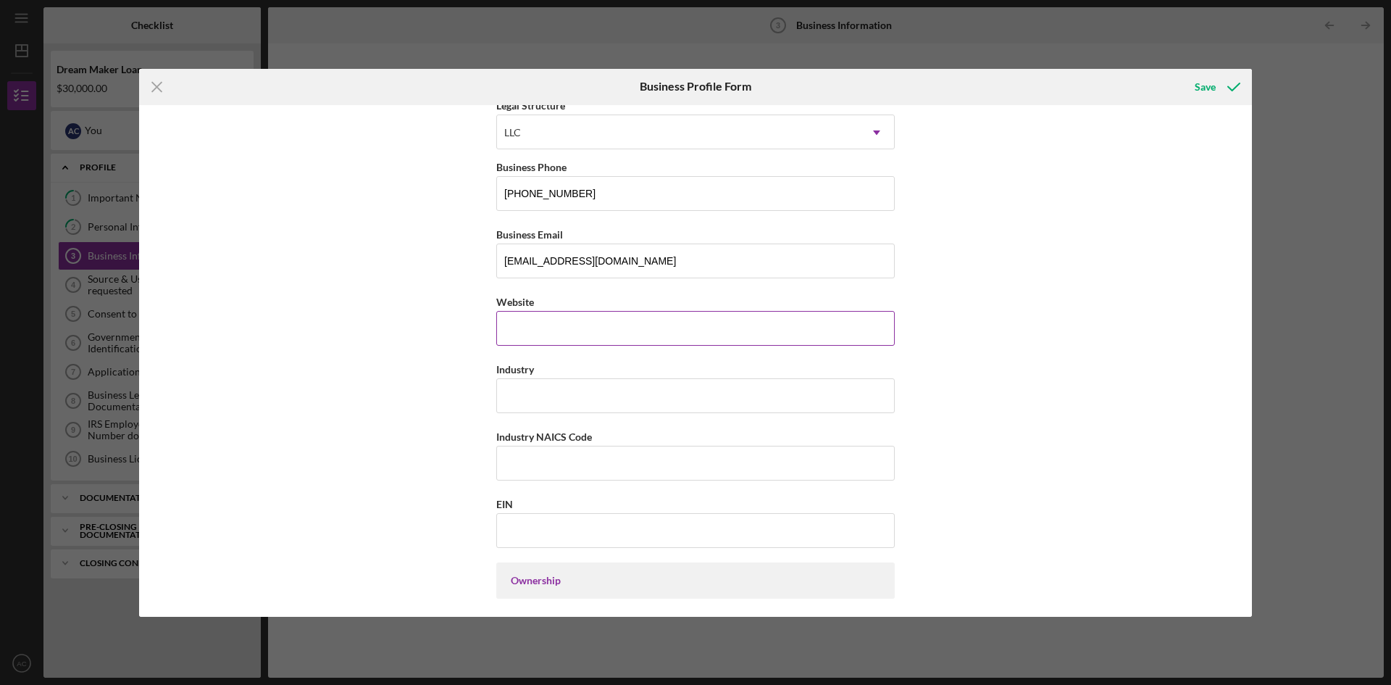
scroll to position [290, 0]
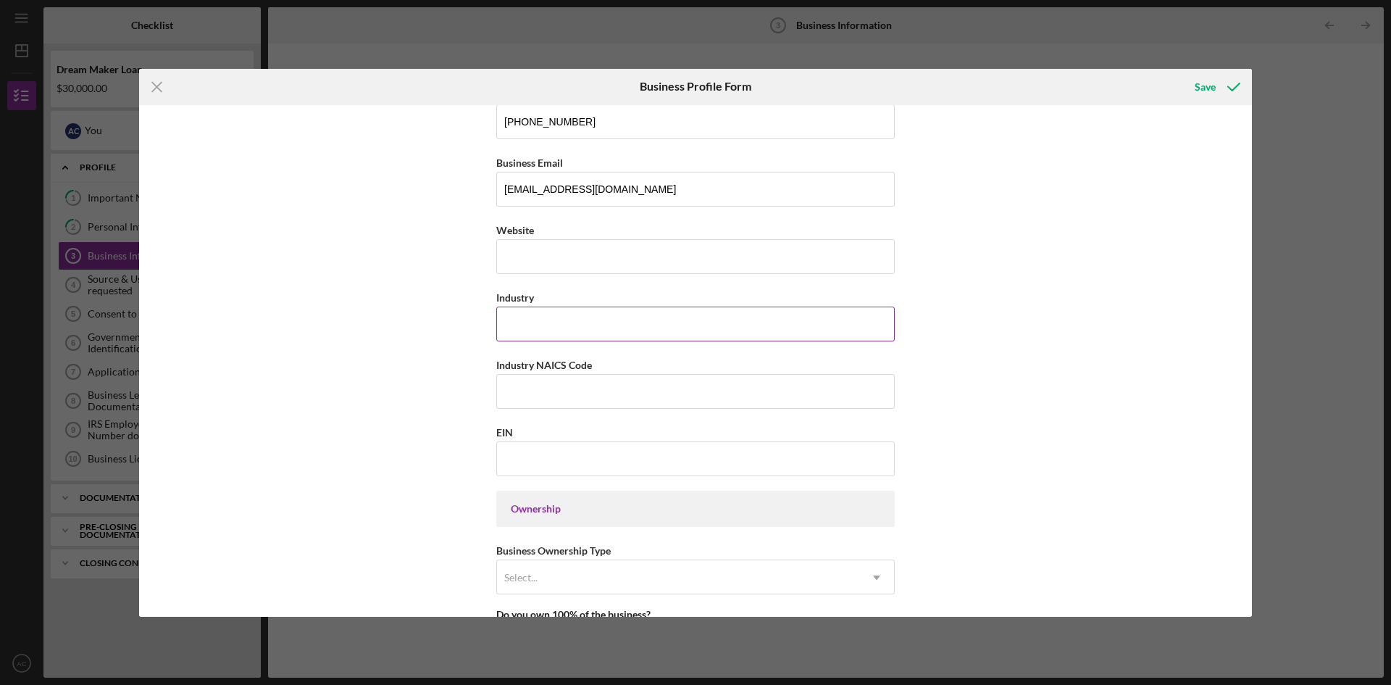
type input "[DATE]"
click at [556, 327] on input "Industry" at bounding box center [695, 323] width 399 height 35
click at [561, 321] on input "Industry" at bounding box center [695, 323] width 399 height 35
paste input "manufacturing of frozen bakery products, such as cakes, pies, and doughnuts"
type input "manufacturing of frozen bakery products, such as cakes, pies, and doughnuts"
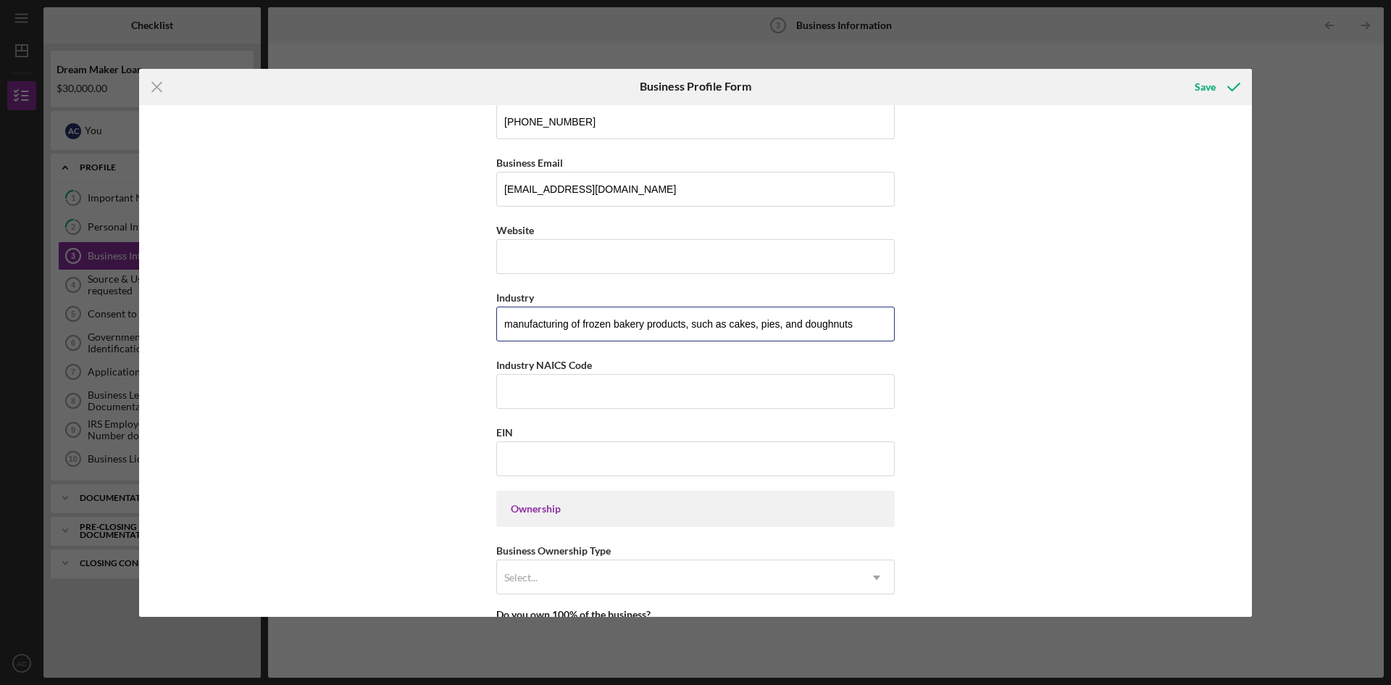
drag, startPoint x: 854, startPoint y: 325, endPoint x: 422, endPoint y: 337, distance: 432.0
click at [422, 337] on div "Business Name [PERSON_NAME]'S CAKES LLC DBA Business Start Date [DATE] Legal St…" at bounding box center [695, 361] width 1113 height 512
